Goal: Task Accomplishment & Management: Manage account settings

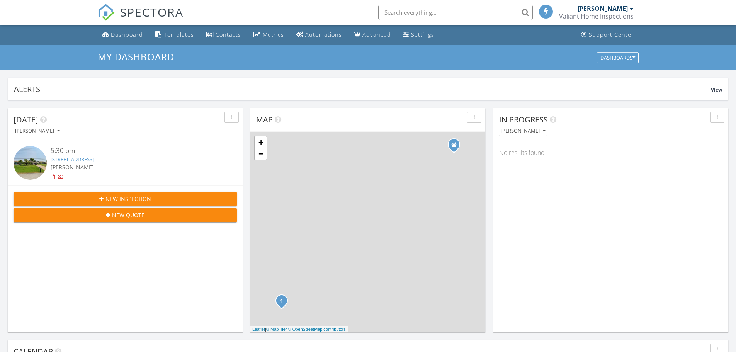
scroll to position [715, 748]
click at [90, 159] on link "254 Rotonda Blvd E, Rotonda West, FL 33947" at bounding box center [72, 159] width 43 height 7
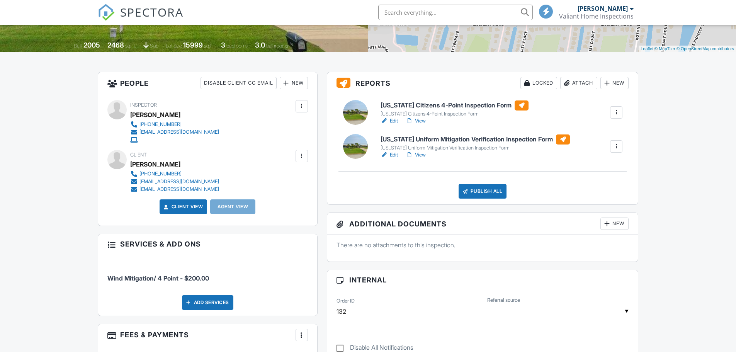
click at [304, 155] on div at bounding box center [302, 156] width 8 height 8
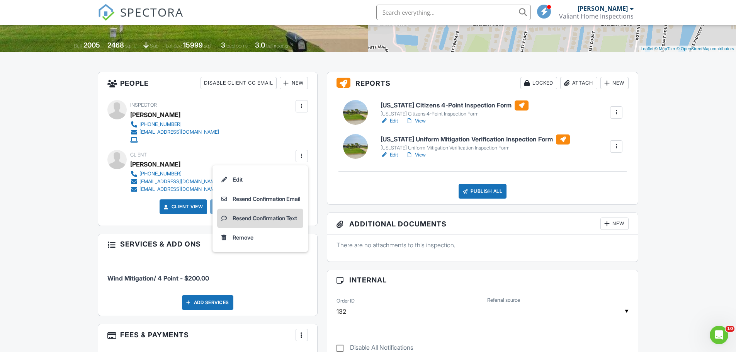
click at [286, 217] on li "Resend Confirmation Text" at bounding box center [260, 218] width 86 height 19
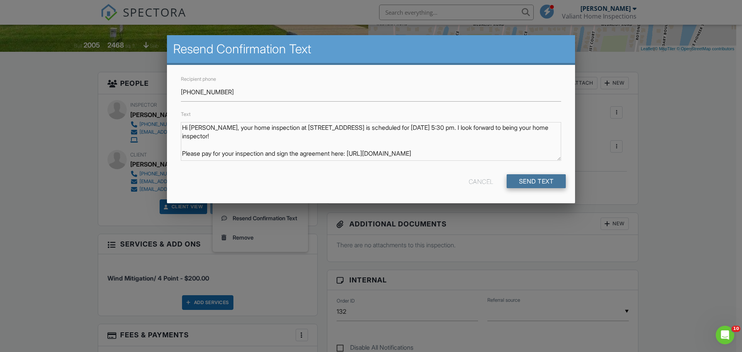
click at [547, 183] on input "Send Text" at bounding box center [535, 181] width 59 height 14
